Goal: Task Accomplishment & Management: Manage account settings

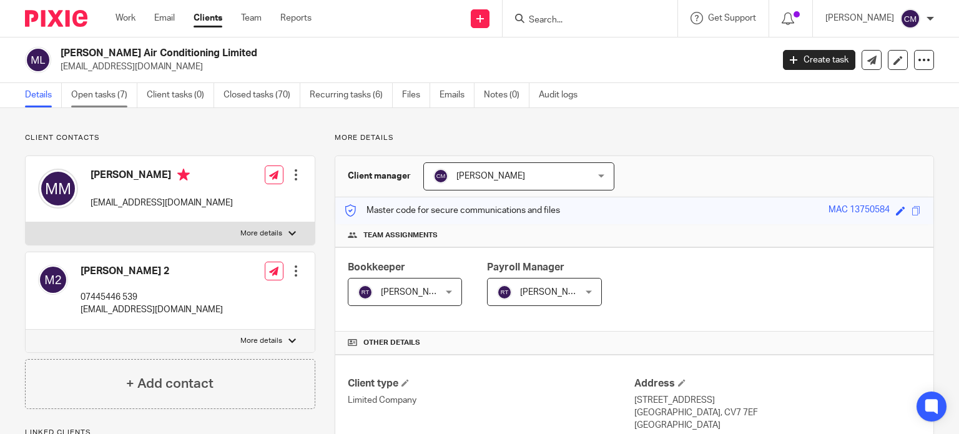
click at [116, 92] on link "Open tasks (7)" at bounding box center [104, 95] width 66 height 24
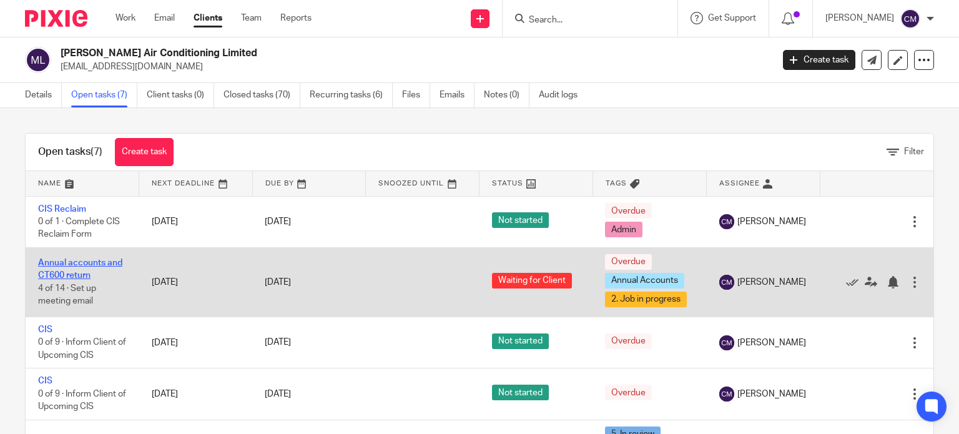
click at [59, 264] on link "Annual accounts and CT600 return" at bounding box center [80, 269] width 84 height 21
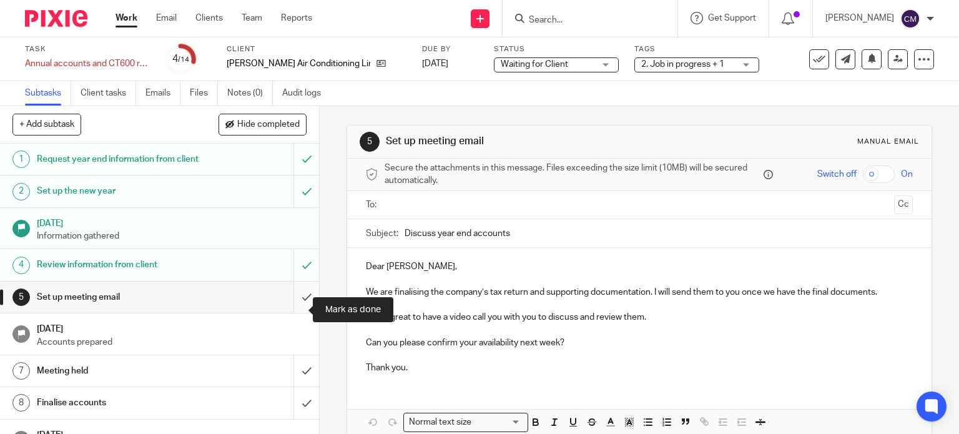
click at [287, 307] on input "submit" at bounding box center [159, 297] width 319 height 31
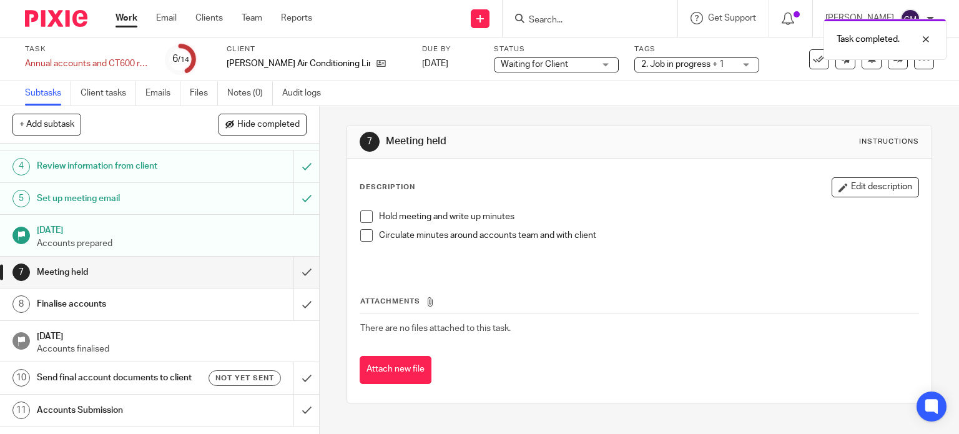
scroll to position [110, 0]
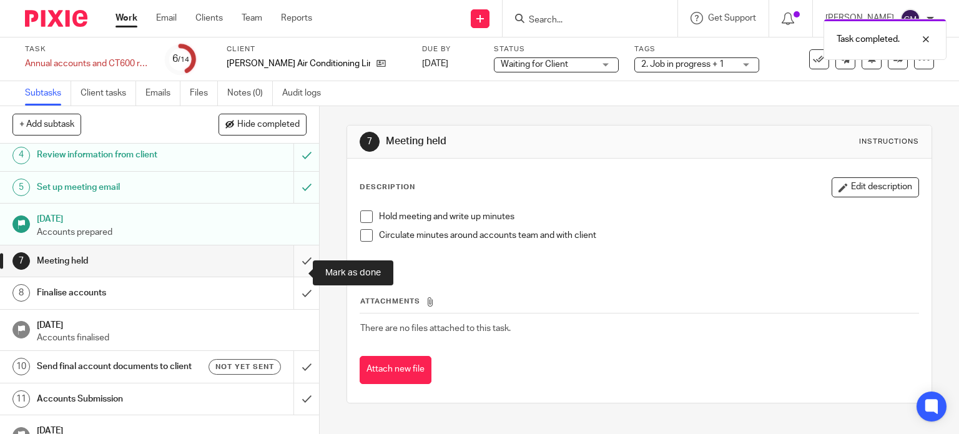
click at [290, 274] on input "submit" at bounding box center [159, 260] width 319 height 31
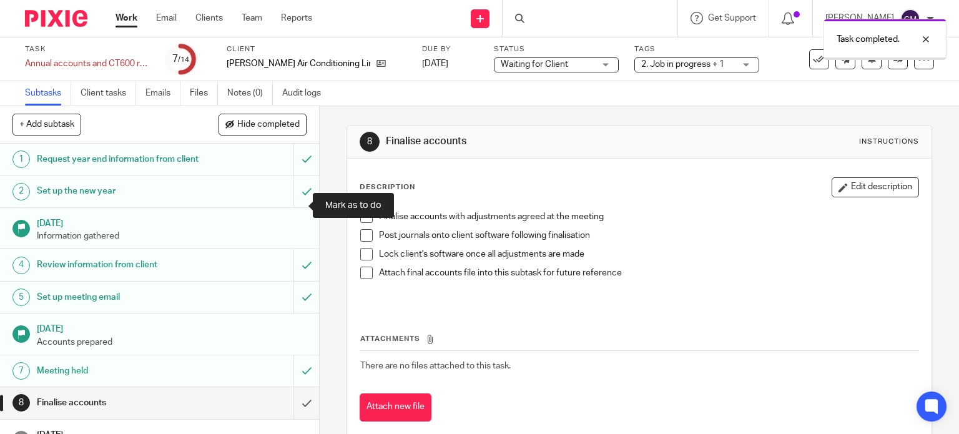
scroll to position [220, 0]
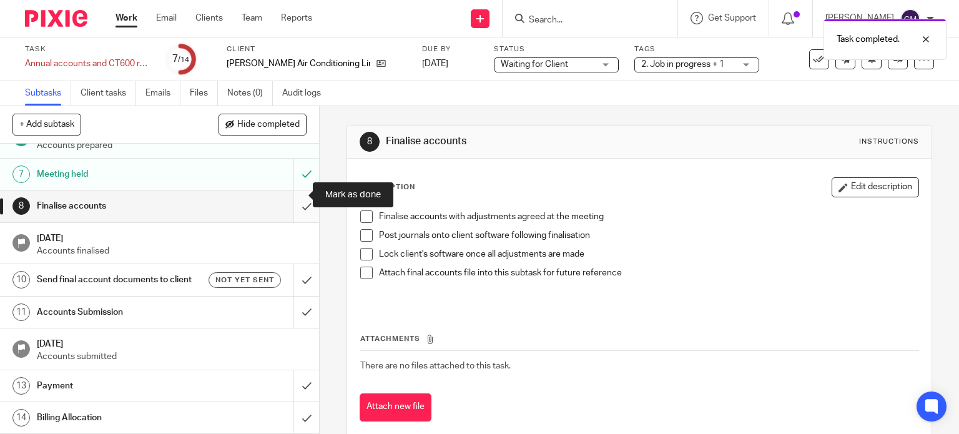
click at [287, 193] on input "submit" at bounding box center [159, 206] width 319 height 31
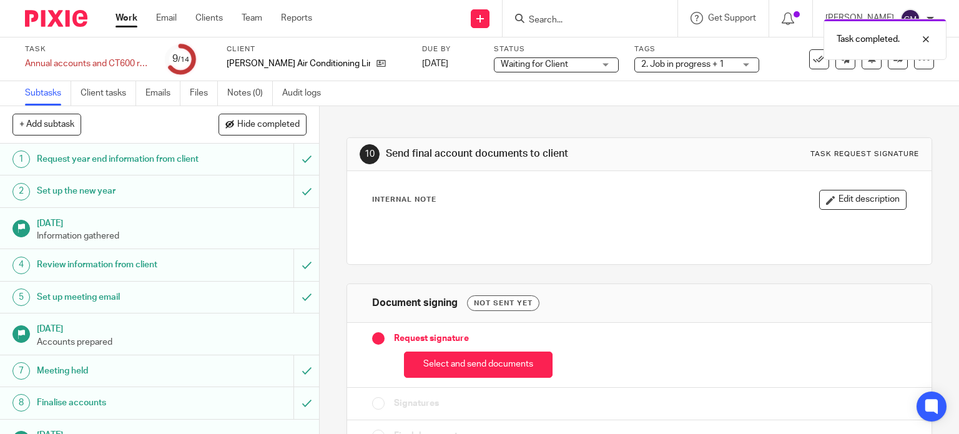
scroll to position [105, 0]
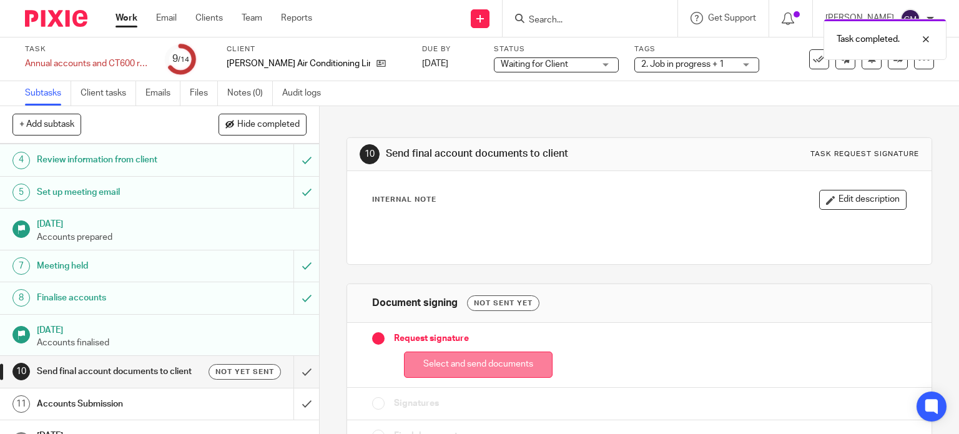
click at [450, 368] on button "Select and send documents" at bounding box center [478, 365] width 149 height 27
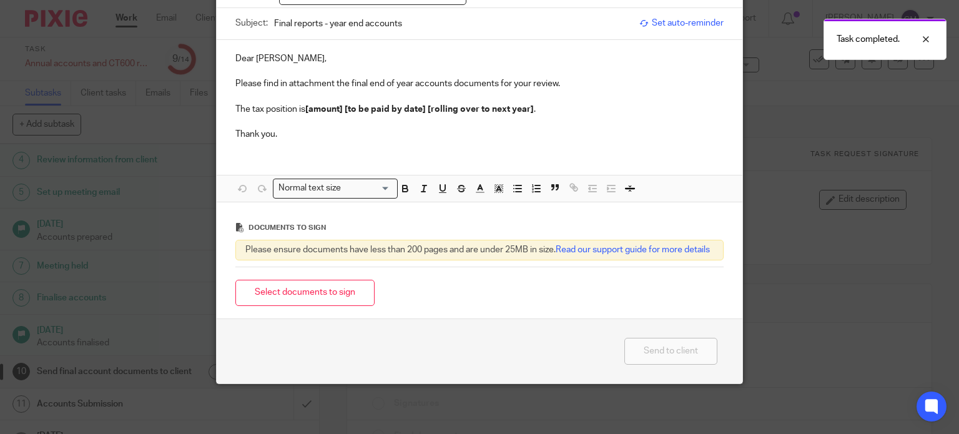
scroll to position [124, 0]
click at [353, 293] on button "Select documents to sign" at bounding box center [304, 293] width 139 height 27
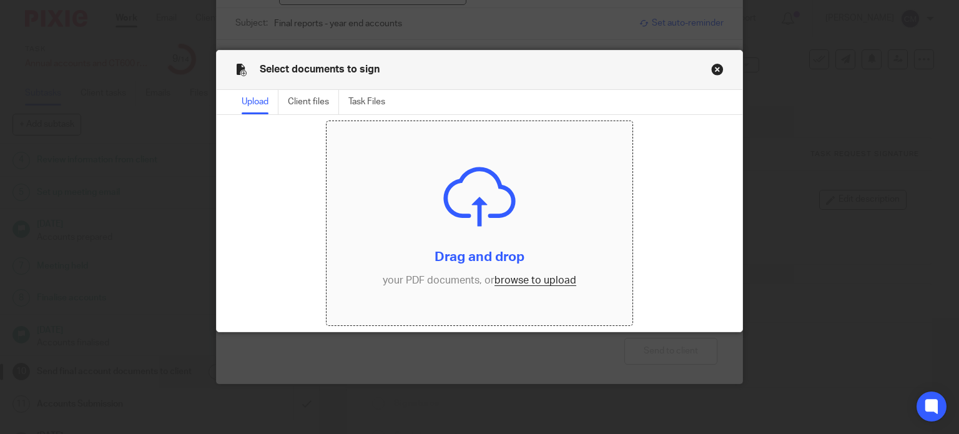
click at [545, 280] on input "file" at bounding box center [480, 223] width 306 height 204
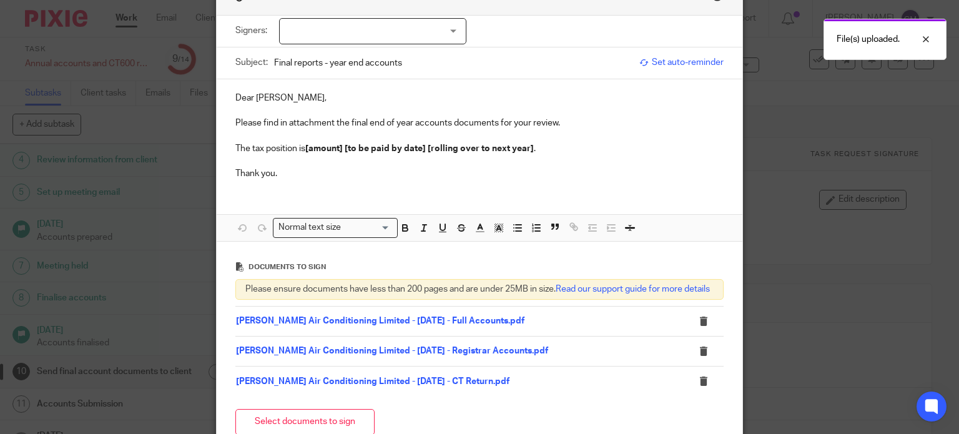
scroll to position [0, 0]
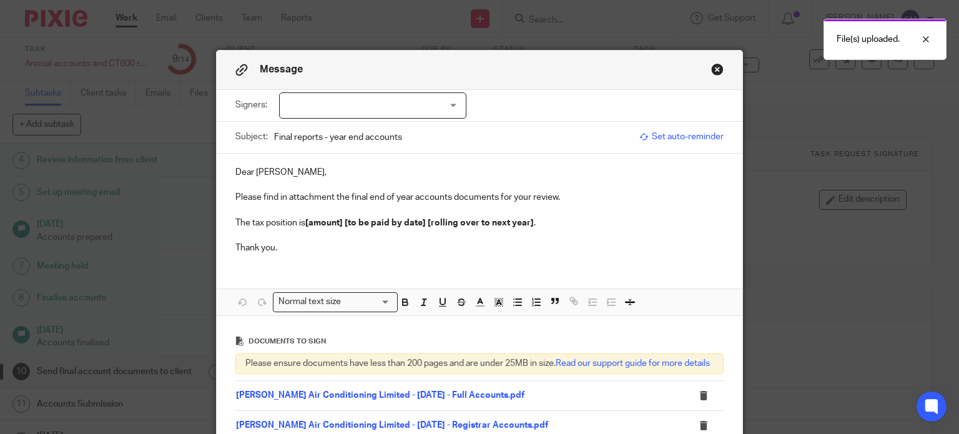
click at [392, 97] on div at bounding box center [372, 105] width 187 height 26
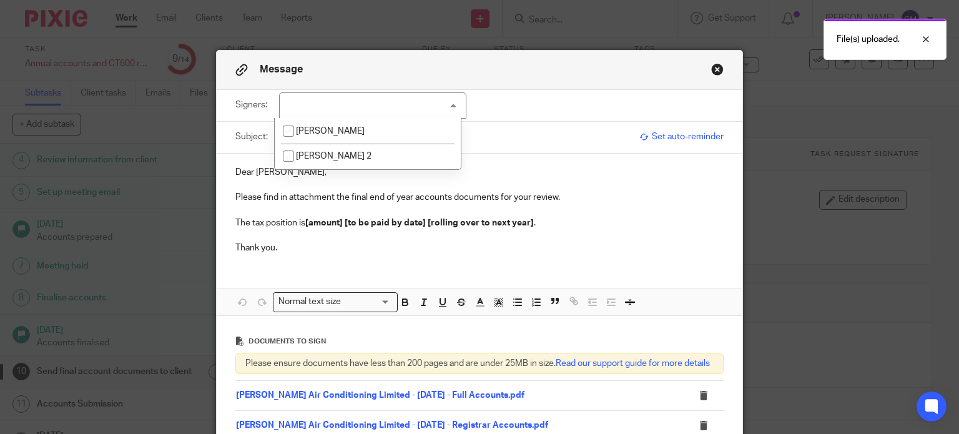
click at [711, 72] on button "Close modal" at bounding box center [717, 69] width 12 height 12
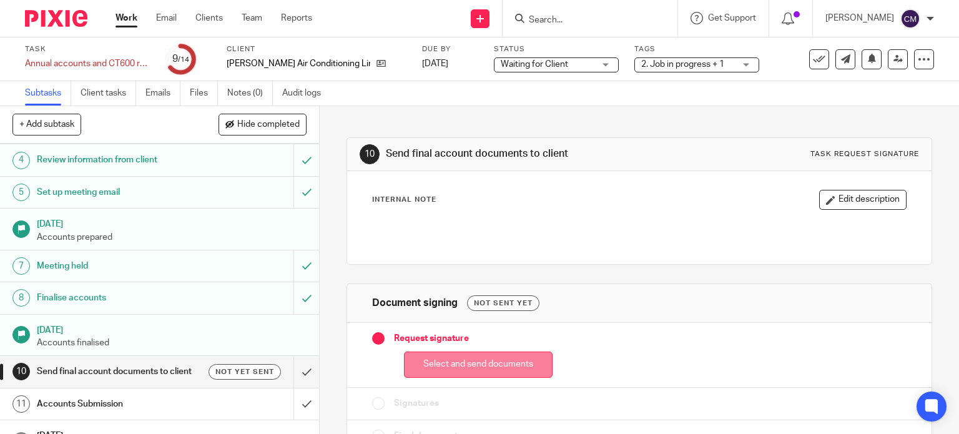
click at [494, 362] on button "Select and send documents" at bounding box center [478, 365] width 149 height 27
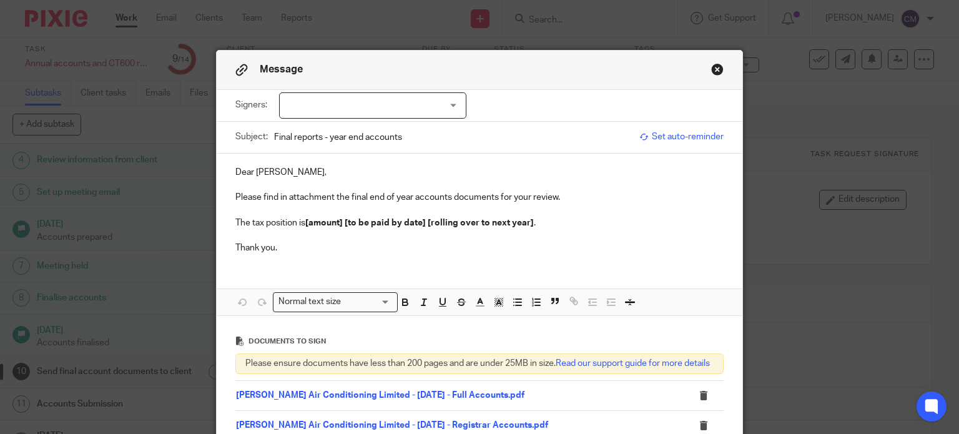
click at [349, 119] on div "Signers: Malcolm Mace Malcolm Mace 2 (0 selected)" at bounding box center [479, 105] width 489 height 31
click at [347, 116] on div at bounding box center [372, 105] width 187 height 26
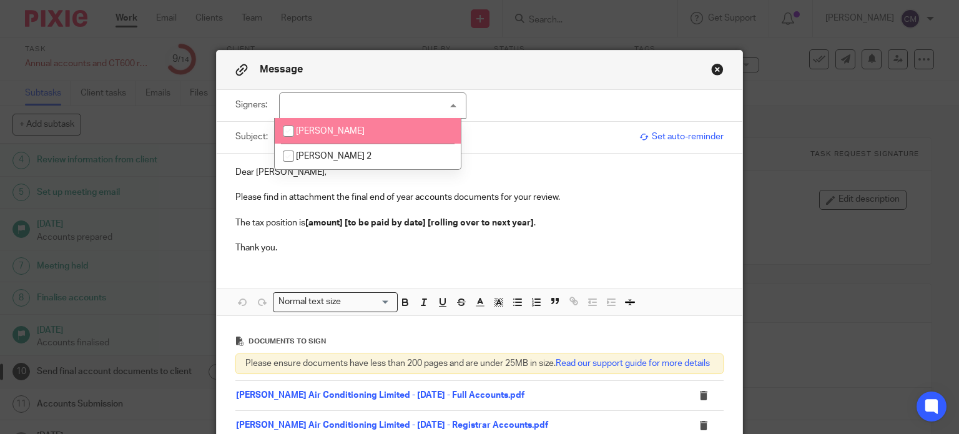
click at [331, 137] on li "[PERSON_NAME]" at bounding box center [368, 131] width 186 height 26
checkbox input "true"
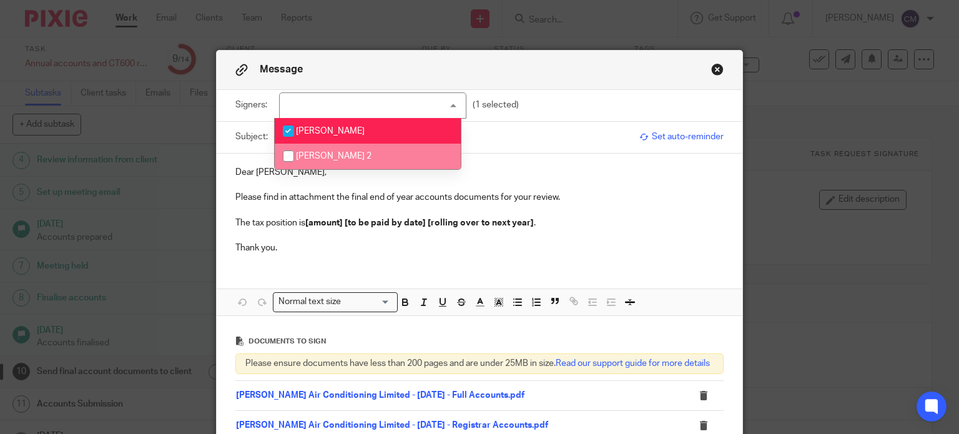
click at [560, 217] on p "The tax position is [amount] [to be paid by date] [rolling over to next year] ." at bounding box center [479, 223] width 489 height 12
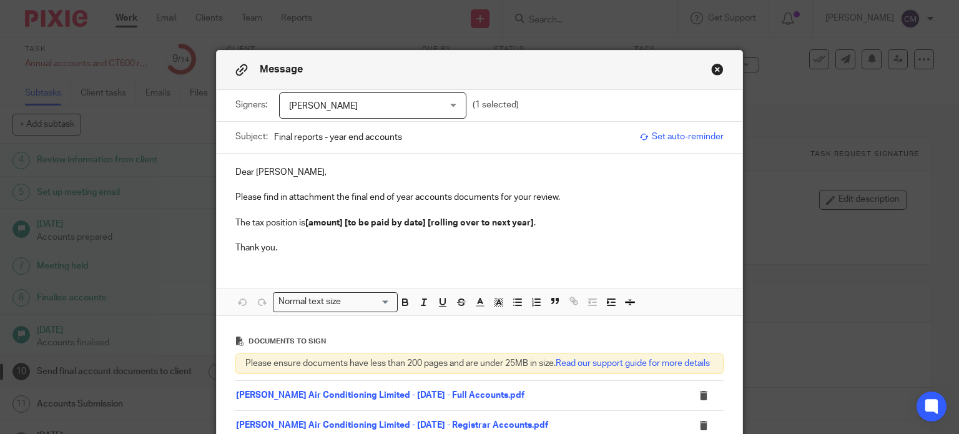
click at [553, 196] on p "Please find in attachment the final end of year accounts documents for your rev…" at bounding box center [479, 197] width 489 height 12
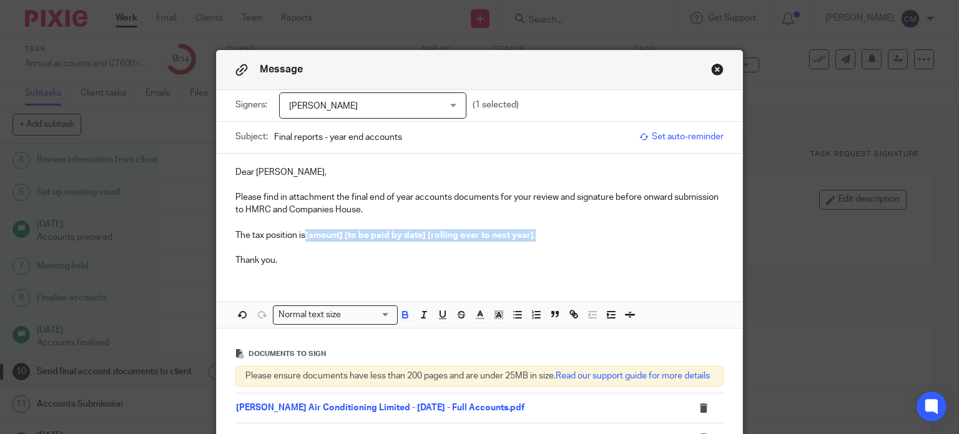
drag, startPoint x: 302, startPoint y: 234, endPoint x: 542, endPoint y: 229, distance: 239.9
click at [542, 229] on p "The tax position is [amount] [to be paid by date] [rolling over to next year] ." at bounding box center [479, 235] width 489 height 12
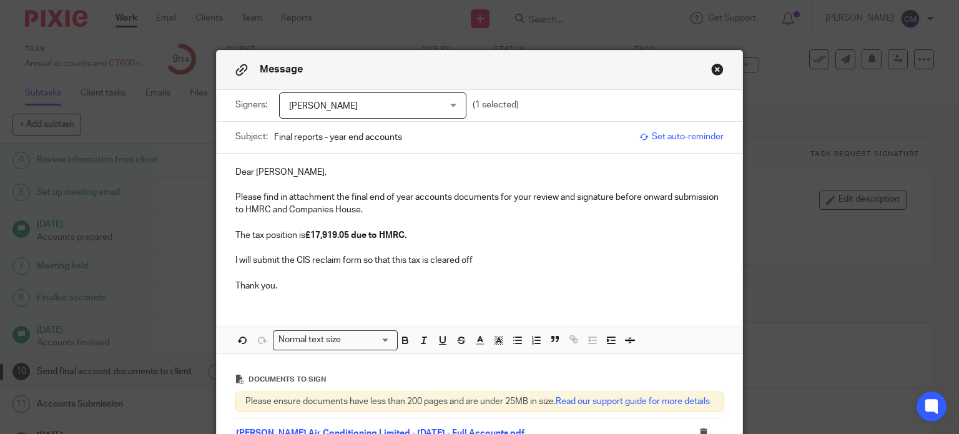
click at [387, 209] on p "Please find in attachment the final end of year accounts documents for your rev…" at bounding box center [479, 204] width 489 height 26
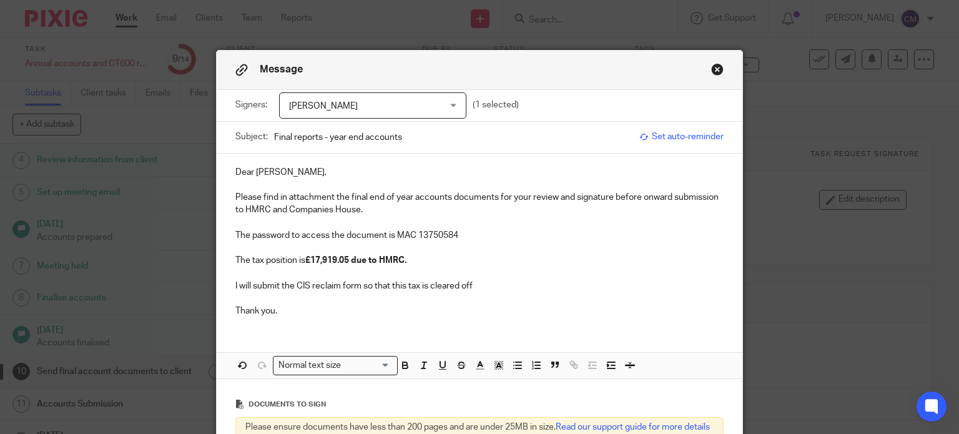
click at [293, 309] on p "Thank you." at bounding box center [479, 311] width 489 height 12
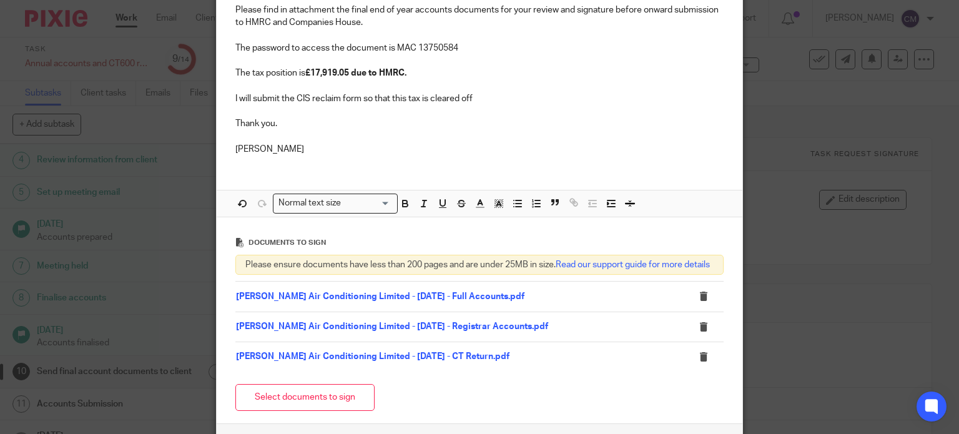
scroll to position [302, 0]
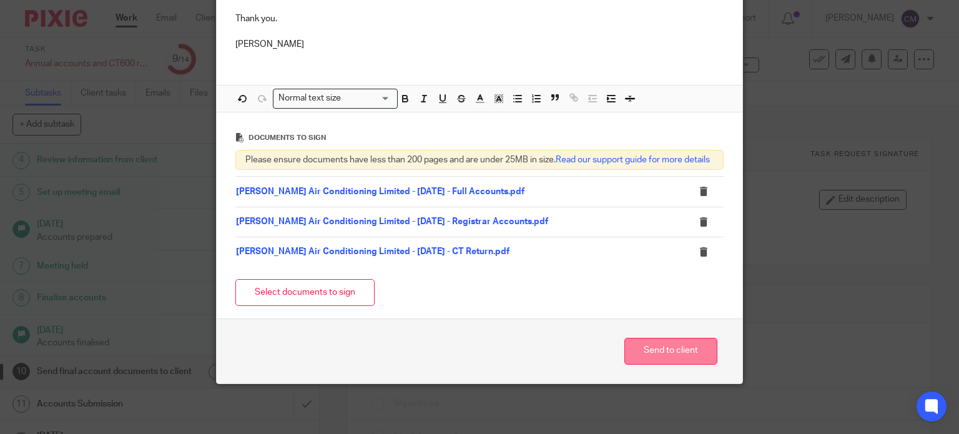
click at [652, 349] on button "Send to client" at bounding box center [671, 351] width 93 height 27
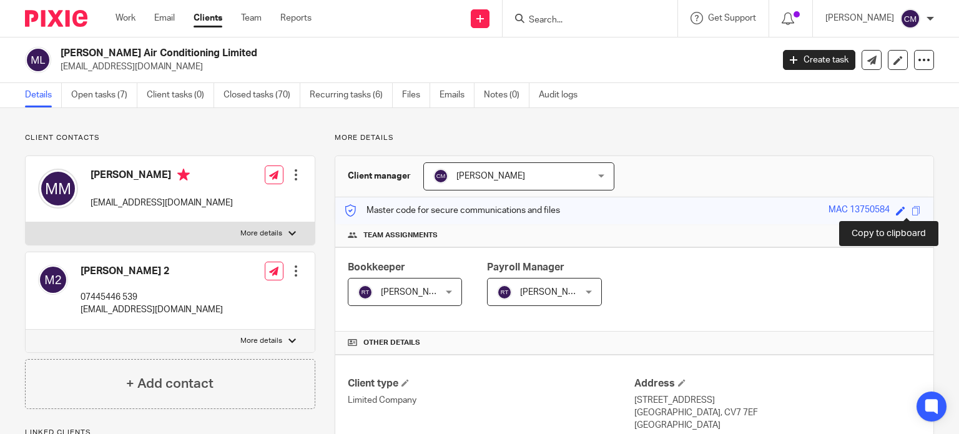
click at [912, 209] on span at bounding box center [916, 210] width 9 height 9
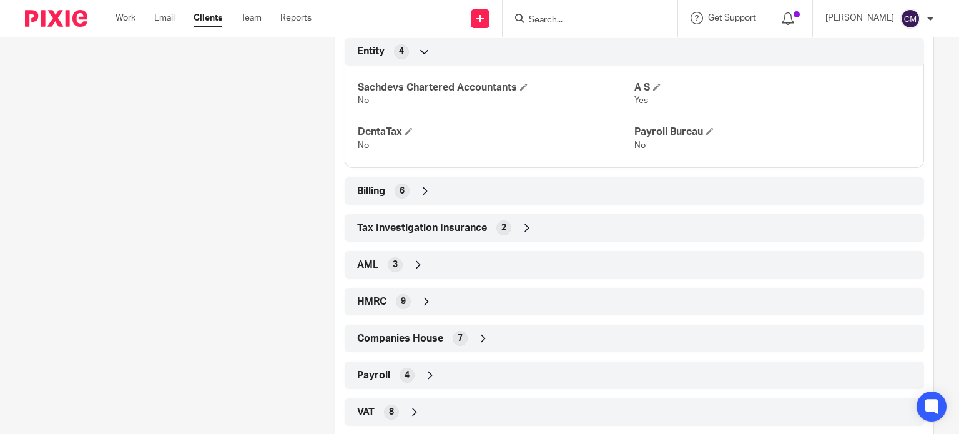
scroll to position [660, 0]
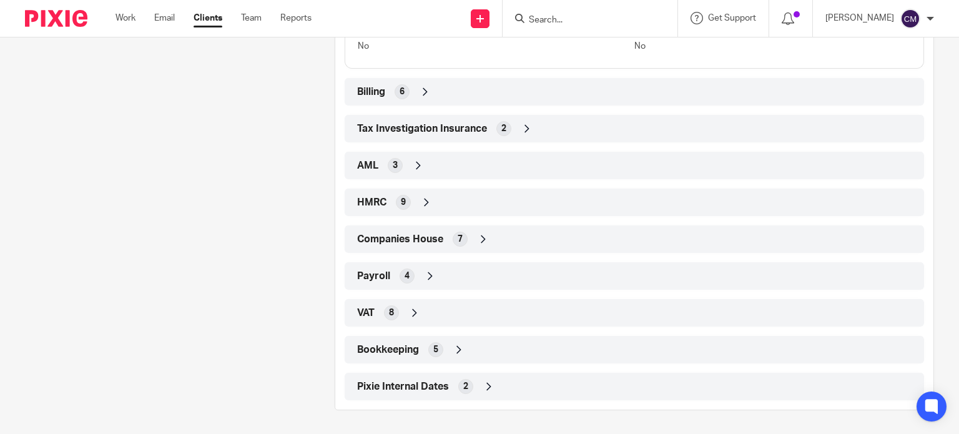
click at [377, 193] on div "HMRC 9" at bounding box center [634, 202] width 561 height 21
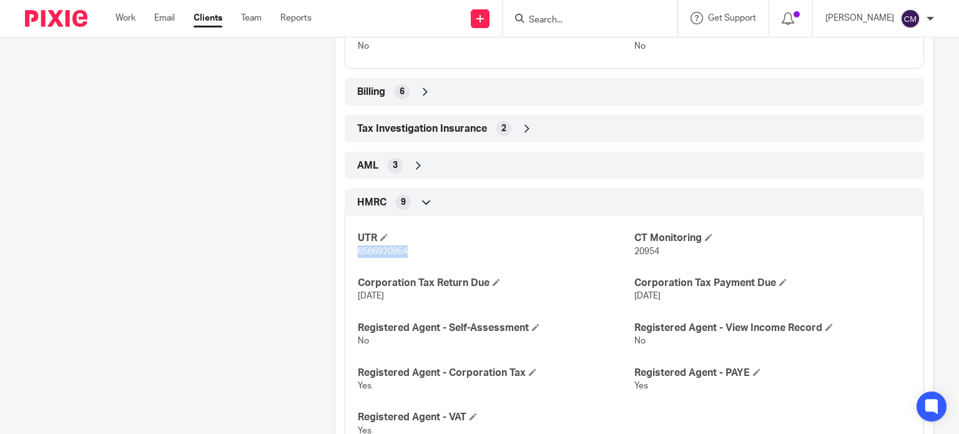
drag, startPoint x: 353, startPoint y: 248, endPoint x: 405, endPoint y: 248, distance: 52.5
click at [405, 248] on div "UTR 6566920954 CT Monitoring 20954 Corporation Tax Return Due [DATE] Corporatio…" at bounding box center [635, 330] width 580 height 247
copy span "6566920954"
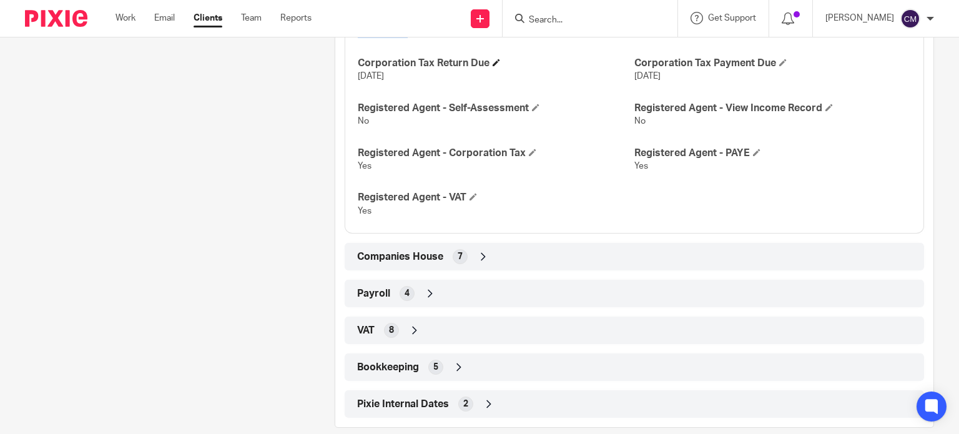
scroll to position [897, 0]
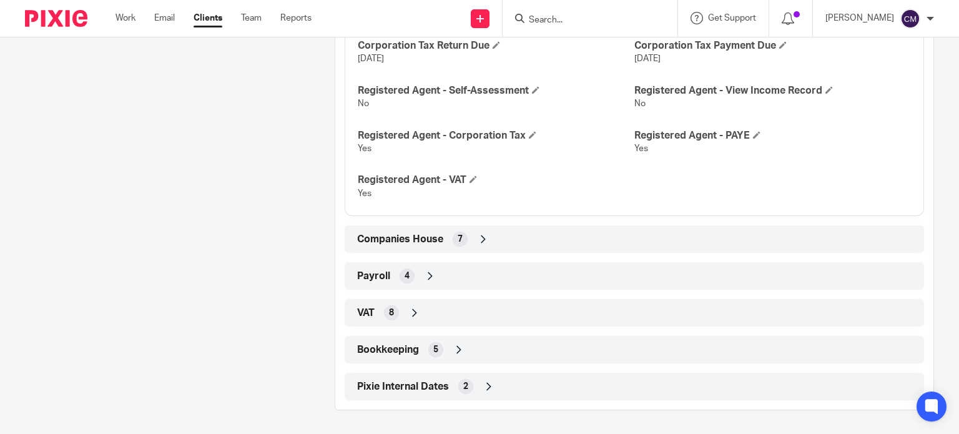
click at [405, 276] on span "4" at bounding box center [407, 276] width 5 height 12
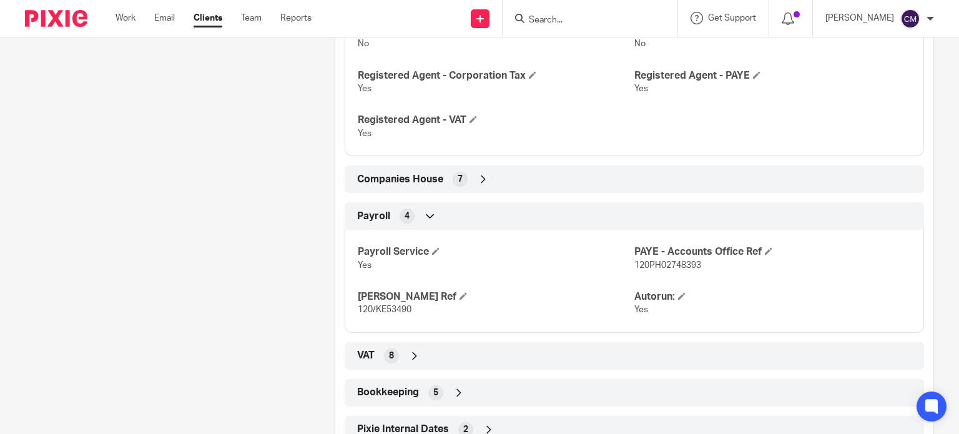
scroll to position [999, 0]
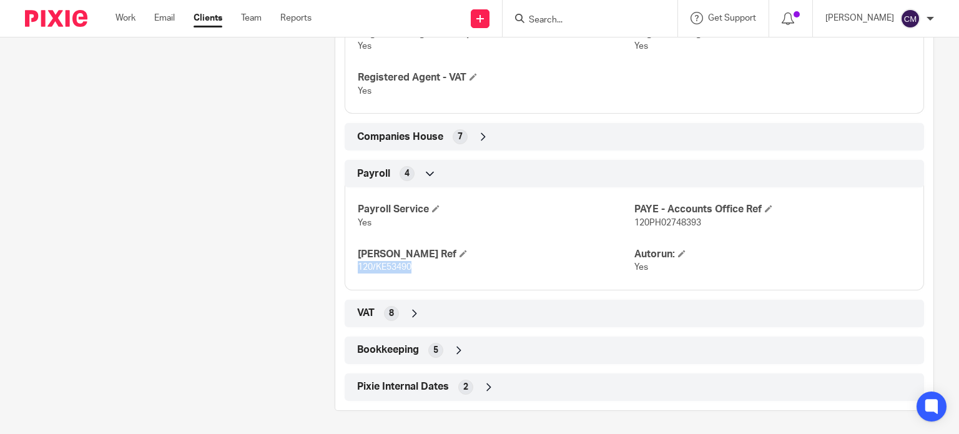
drag, startPoint x: 355, startPoint y: 264, endPoint x: 408, endPoint y: 270, distance: 53.5
click at [408, 270] on p "120/KE53490" at bounding box center [496, 267] width 277 height 12
copy span "120/KE53490"
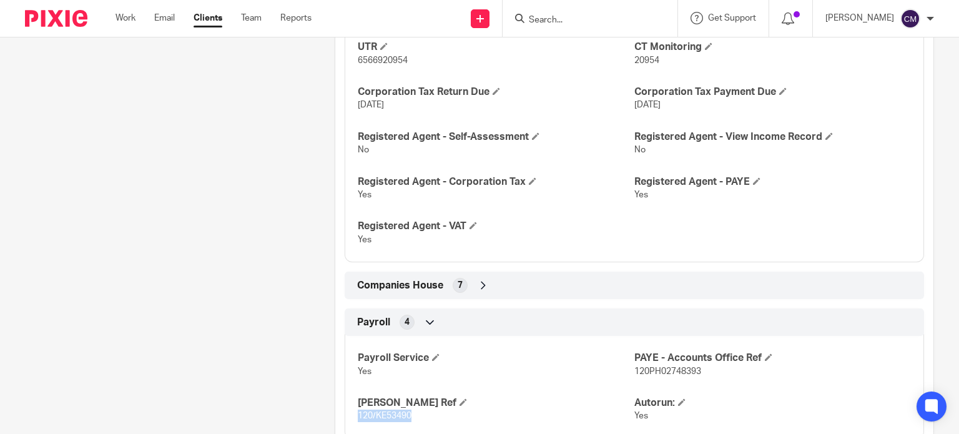
scroll to position [750, 0]
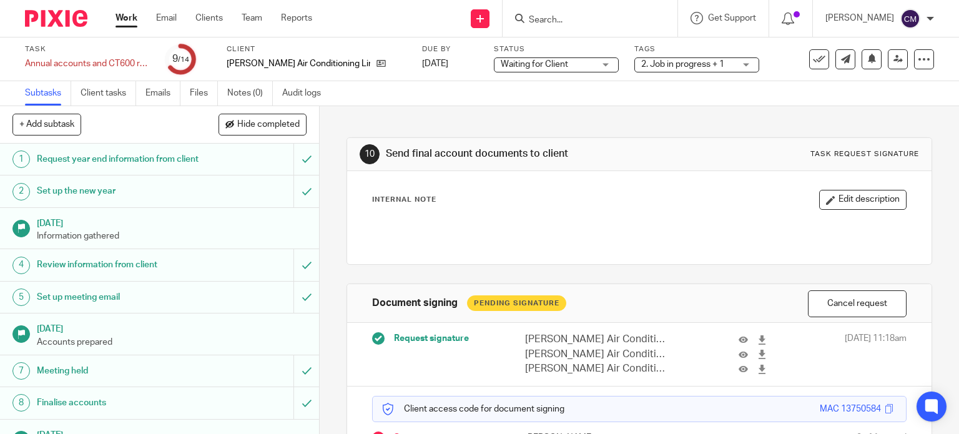
click at [615, 11] on form at bounding box center [594, 19] width 133 height 16
click at [577, 11] on form at bounding box center [594, 19] width 133 height 16
click at [570, 26] on div at bounding box center [590, 18] width 175 height 37
click at [575, 17] on input "Search" at bounding box center [584, 20] width 112 height 11
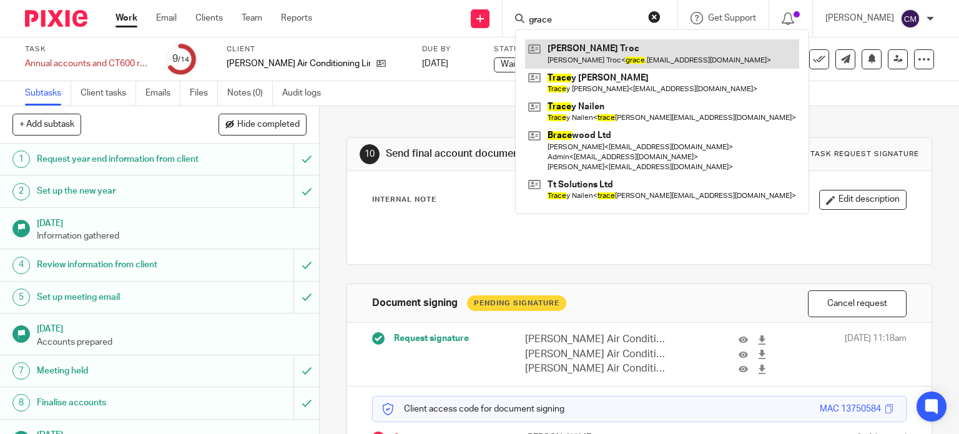
type input "grace"
click at [612, 49] on link at bounding box center [662, 53] width 274 height 29
